Goal: Download file/media

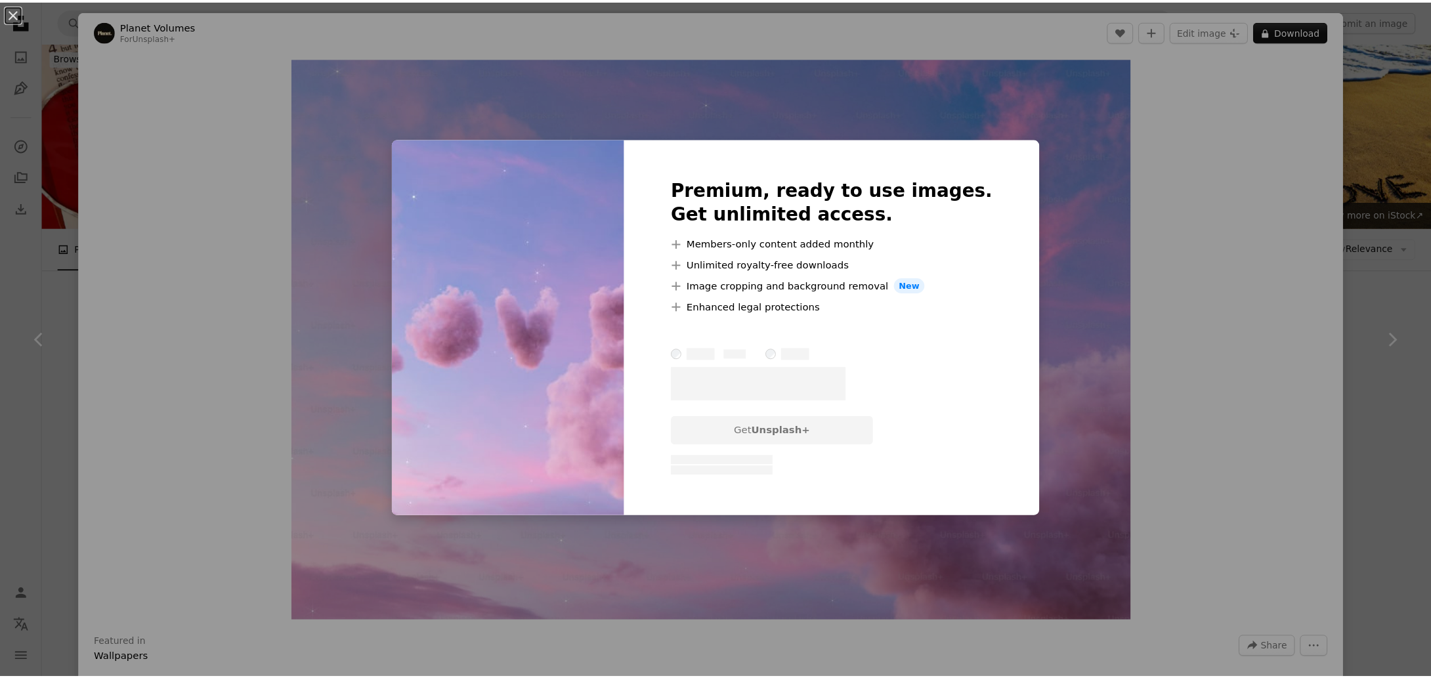
scroll to position [284, 0]
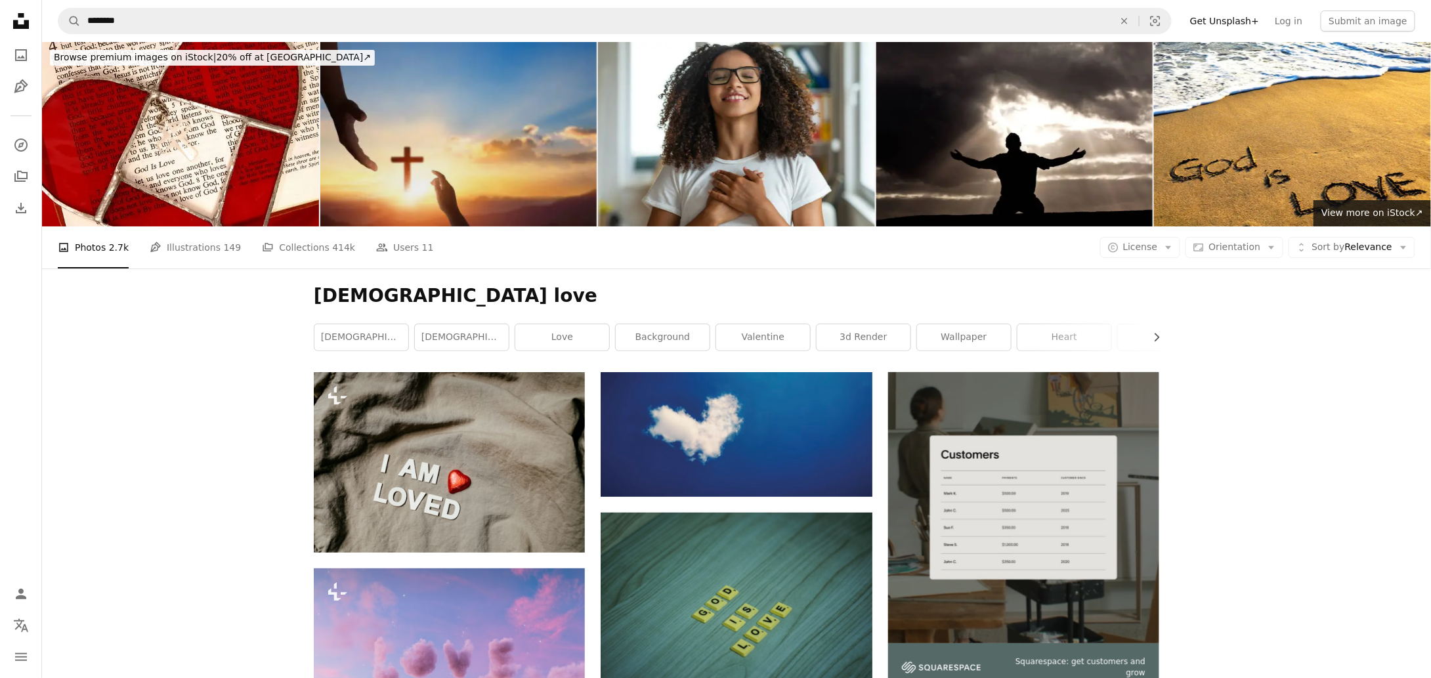
click at [507, 135] on img at bounding box center [458, 134] width 277 height 184
